Goal: Information Seeking & Learning: Learn about a topic

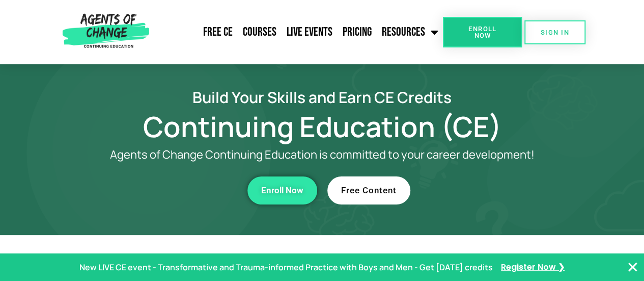
click at [391, 186] on span "Free Content" at bounding box center [369, 190] width 56 height 9
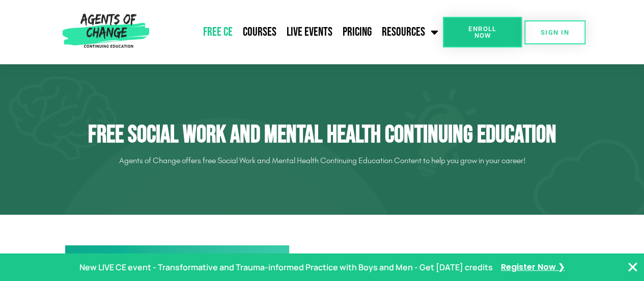
click at [632, 267] on icon "Close Banner" at bounding box center [633, 267] width 12 height 12
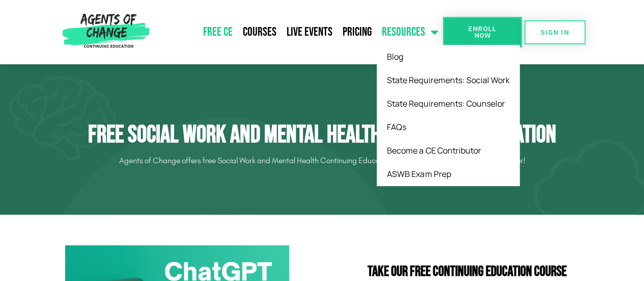
click at [431, 37] on span "Menu" at bounding box center [431, 32] width 13 height 22
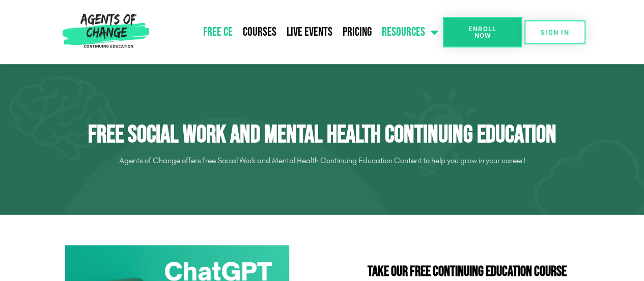
click at [431, 39] on span "Menu" at bounding box center [431, 32] width 13 height 22
click at [227, 35] on link "Free CE" at bounding box center [218, 31] width 40 height 25
